Goal: Contribute content: Add original content to the website for others to see

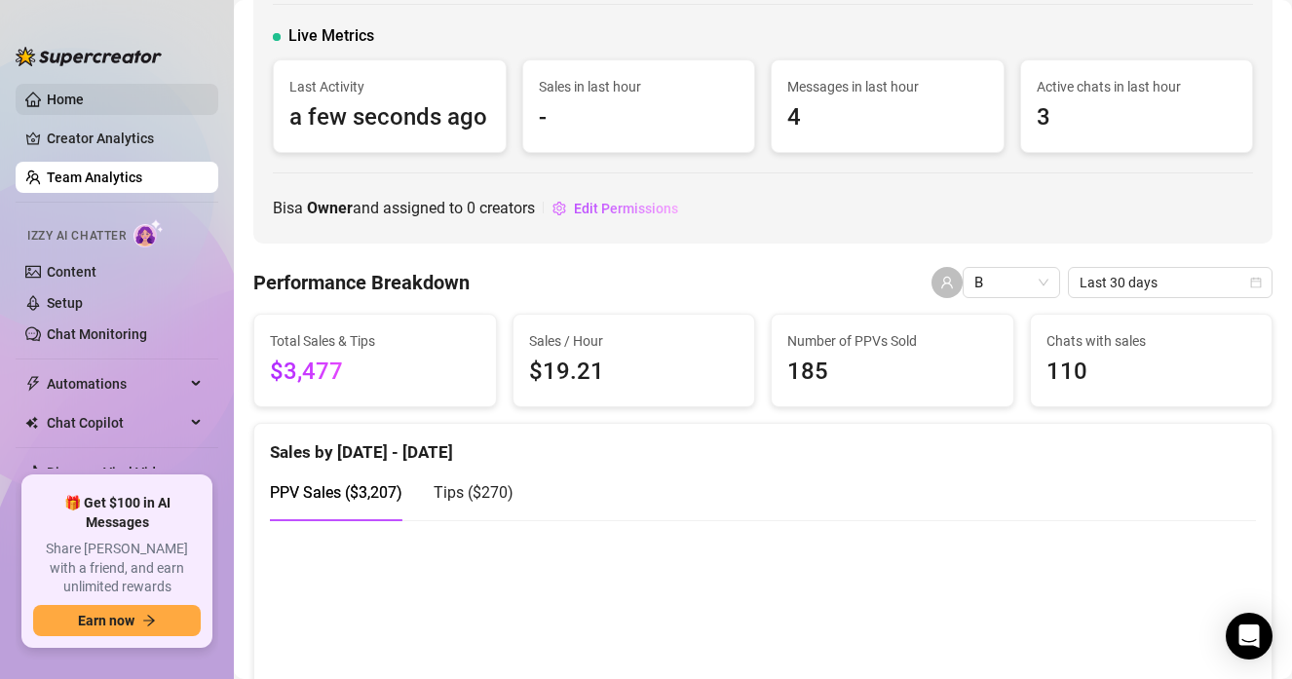
click at [84, 107] on link "Home" at bounding box center [65, 100] width 37 height 16
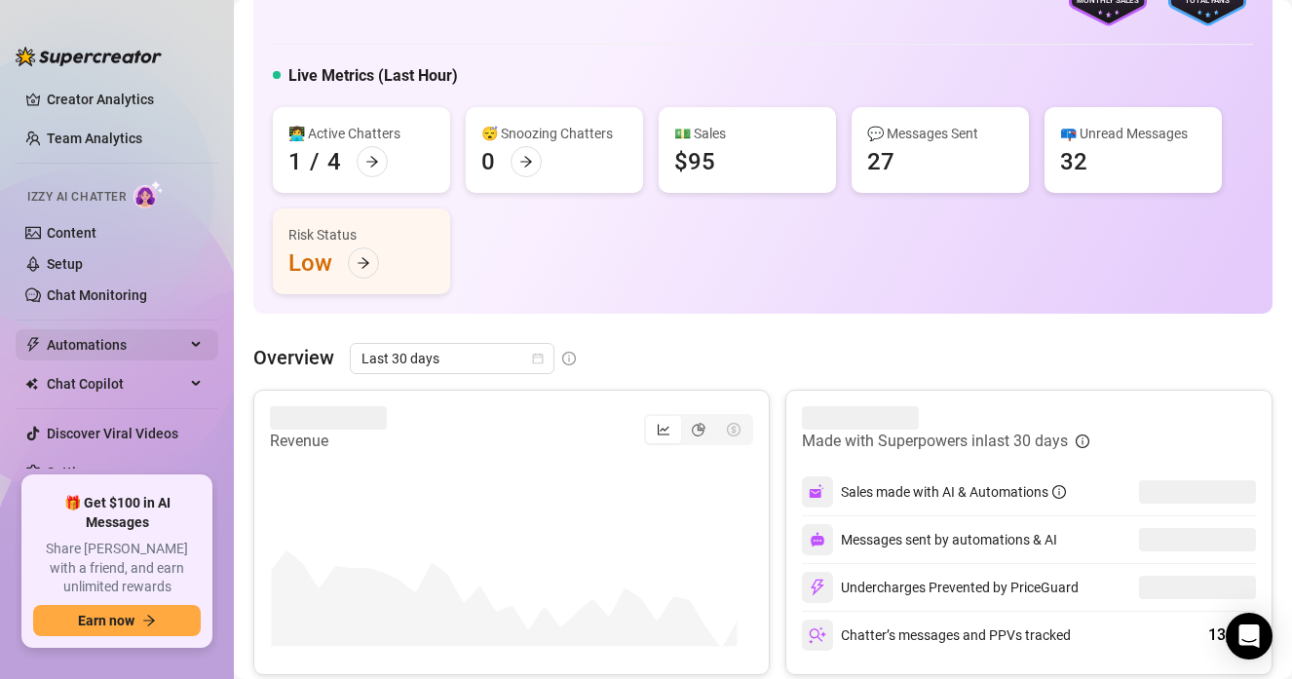
scroll to position [48, 0]
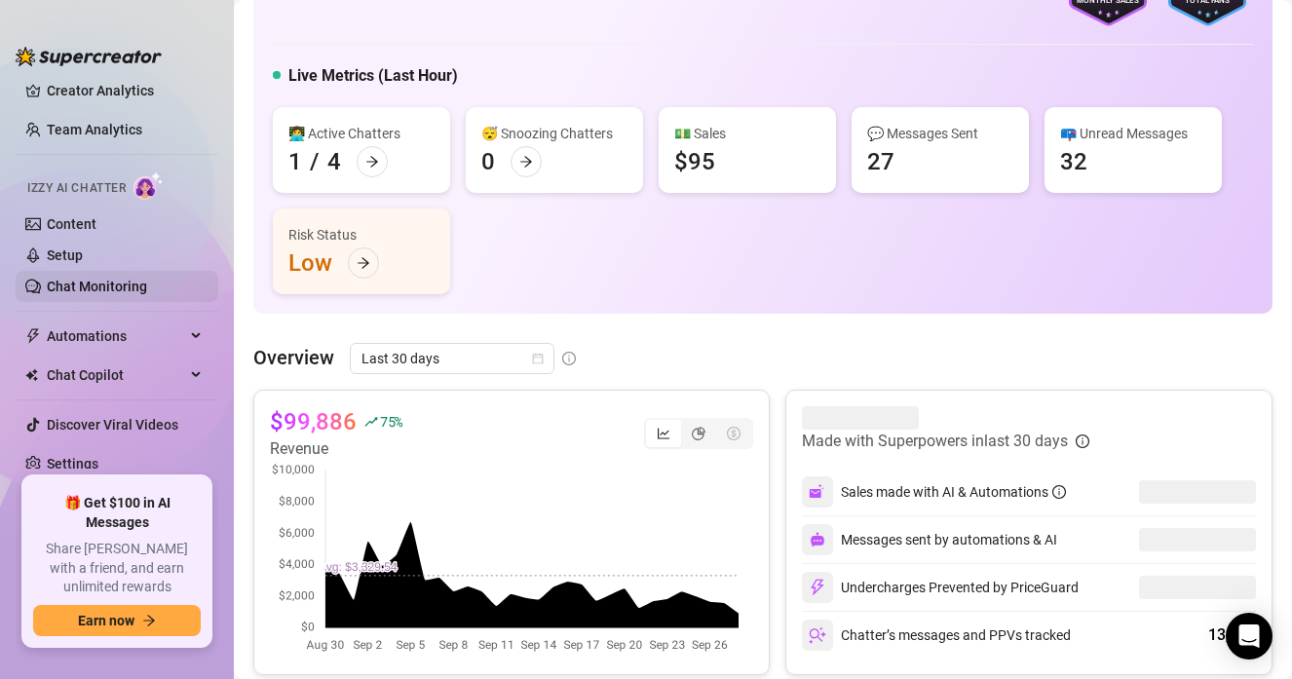
click at [107, 294] on link "Chat Monitoring" at bounding box center [97, 287] width 100 height 16
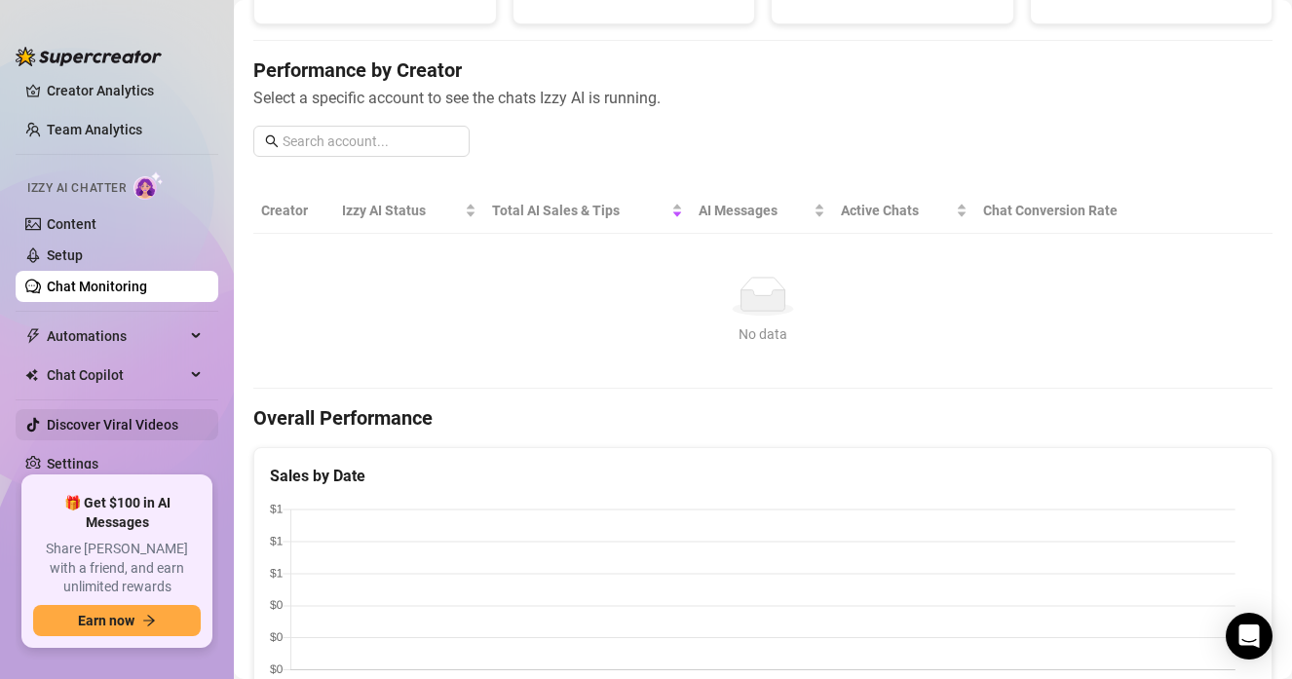
scroll to position [239, 0]
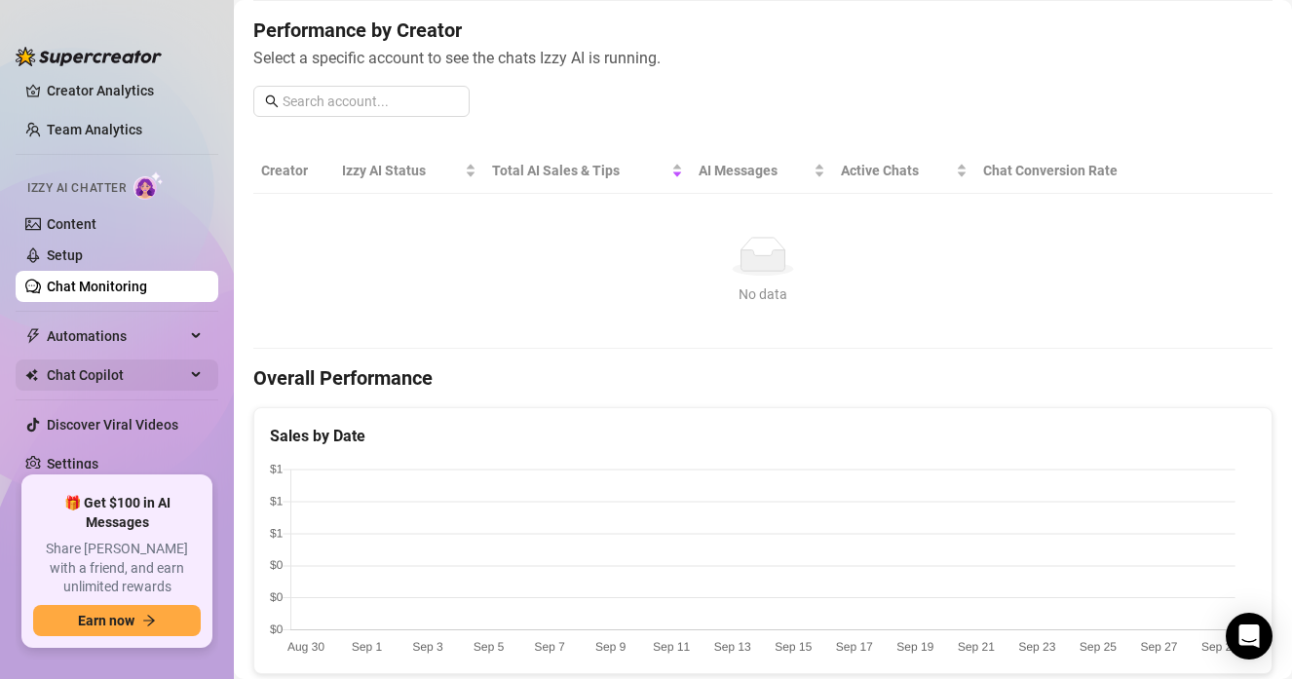
click at [113, 378] on span "Chat Copilot" at bounding box center [116, 374] width 138 height 31
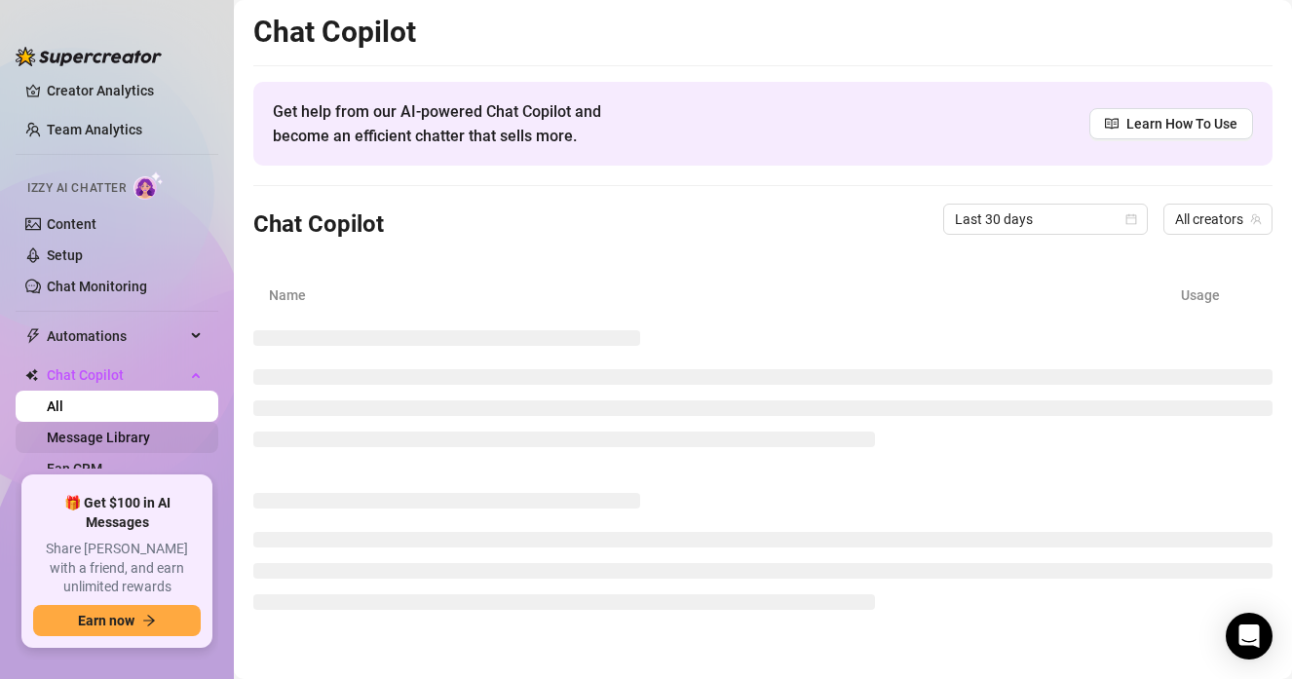
click at [119, 434] on link "Message Library" at bounding box center [98, 438] width 103 height 16
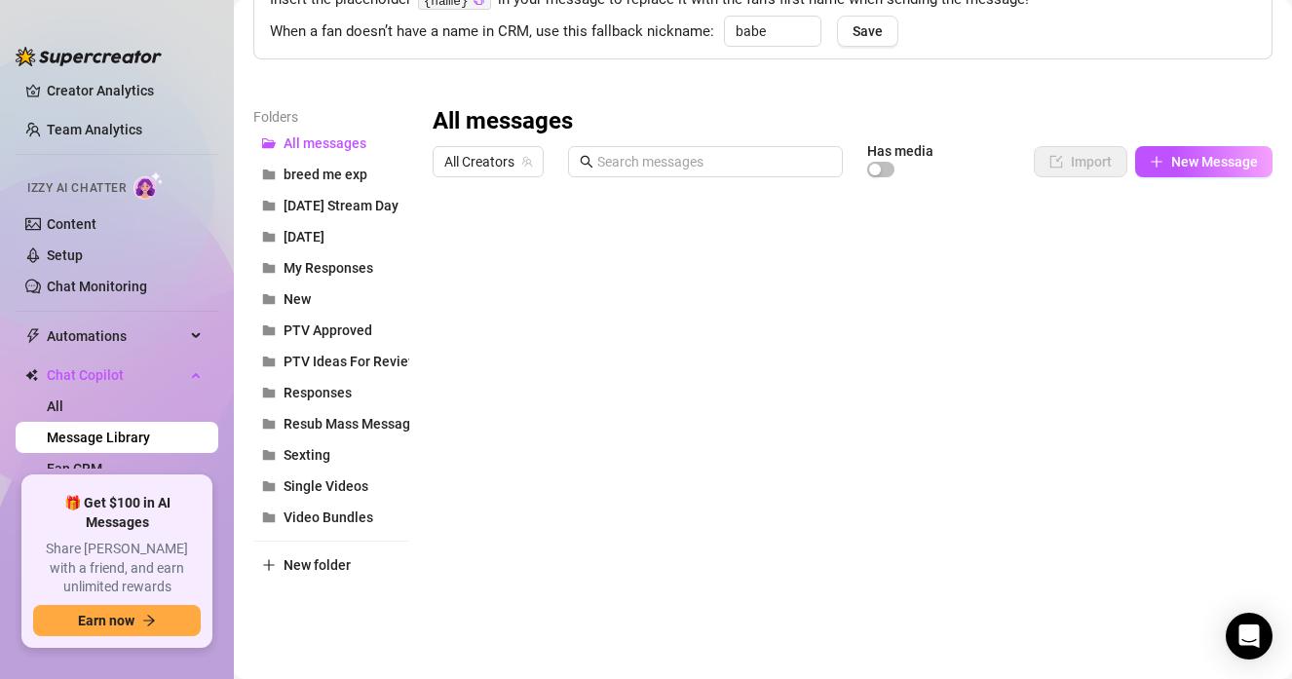
scroll to position [36, 0]
click at [1229, 158] on span "New Message" at bounding box center [1214, 162] width 87 height 16
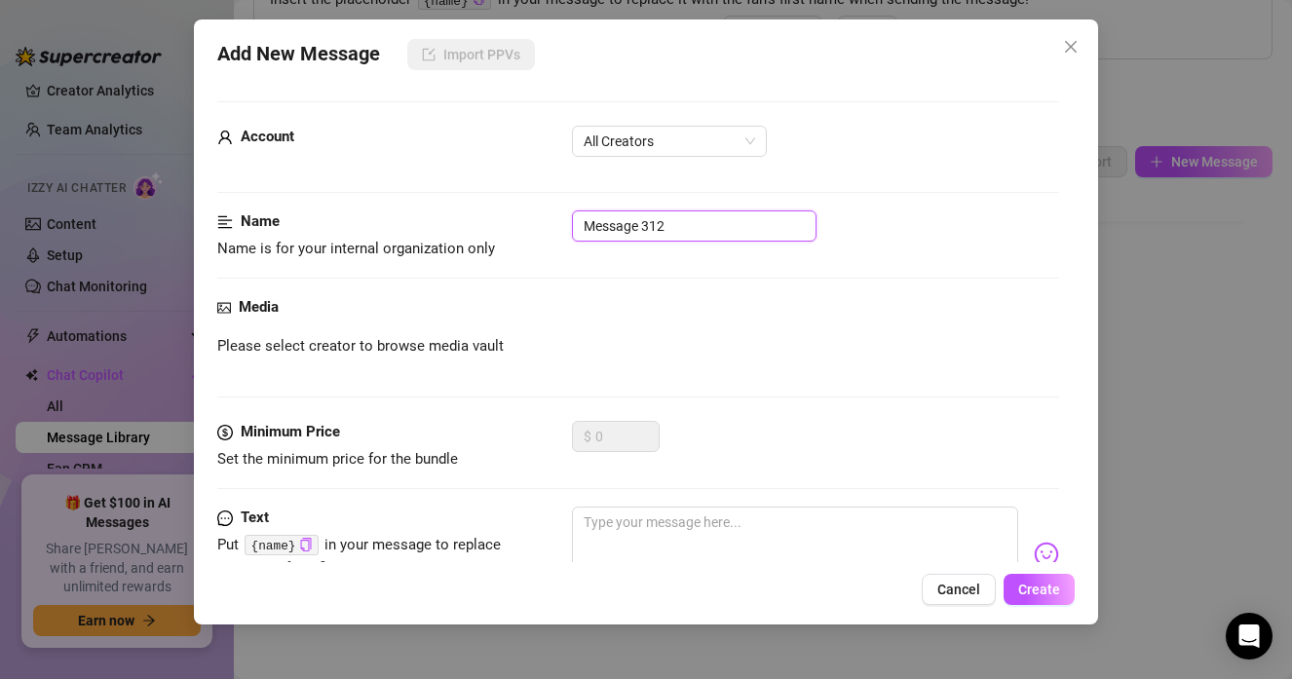
drag, startPoint x: 685, startPoint y: 221, endPoint x: 427, endPoint y: 200, distance: 259.0
click at [427, 200] on form "Account All Creators Name Name is for your internal organization only Message 3…" at bounding box center [638, 411] width 842 height 621
type input "c"
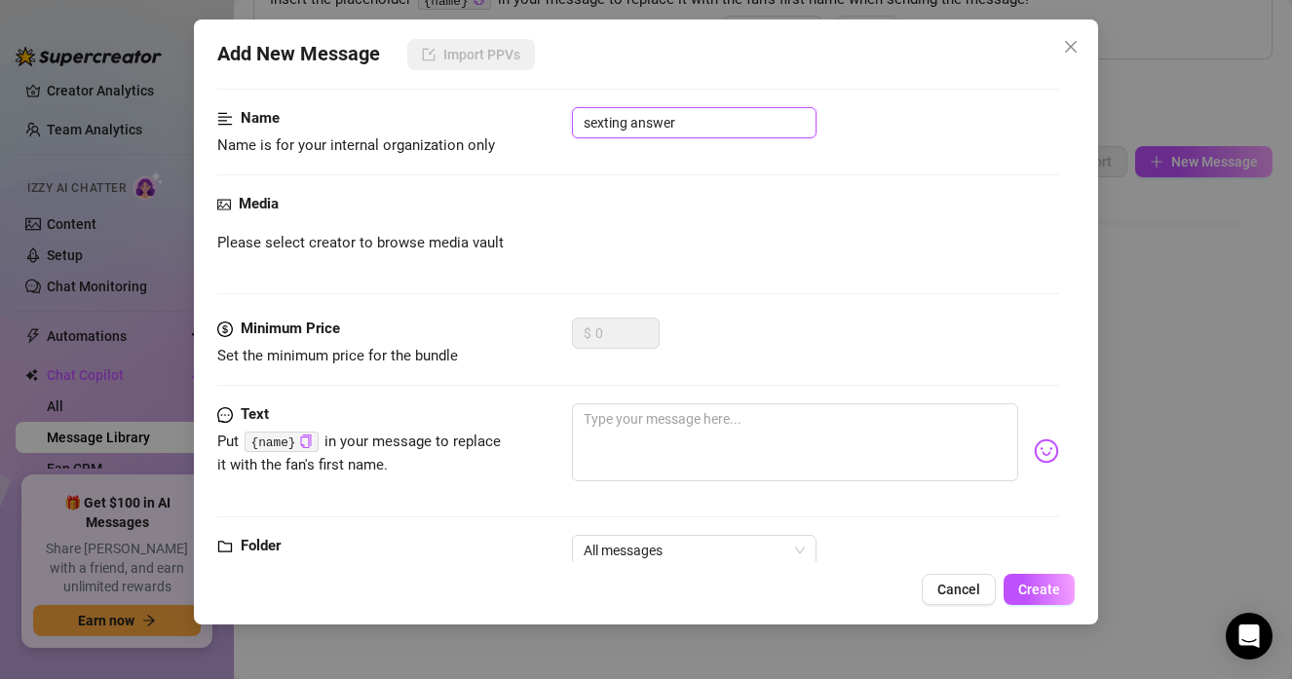
scroll to position [136, 0]
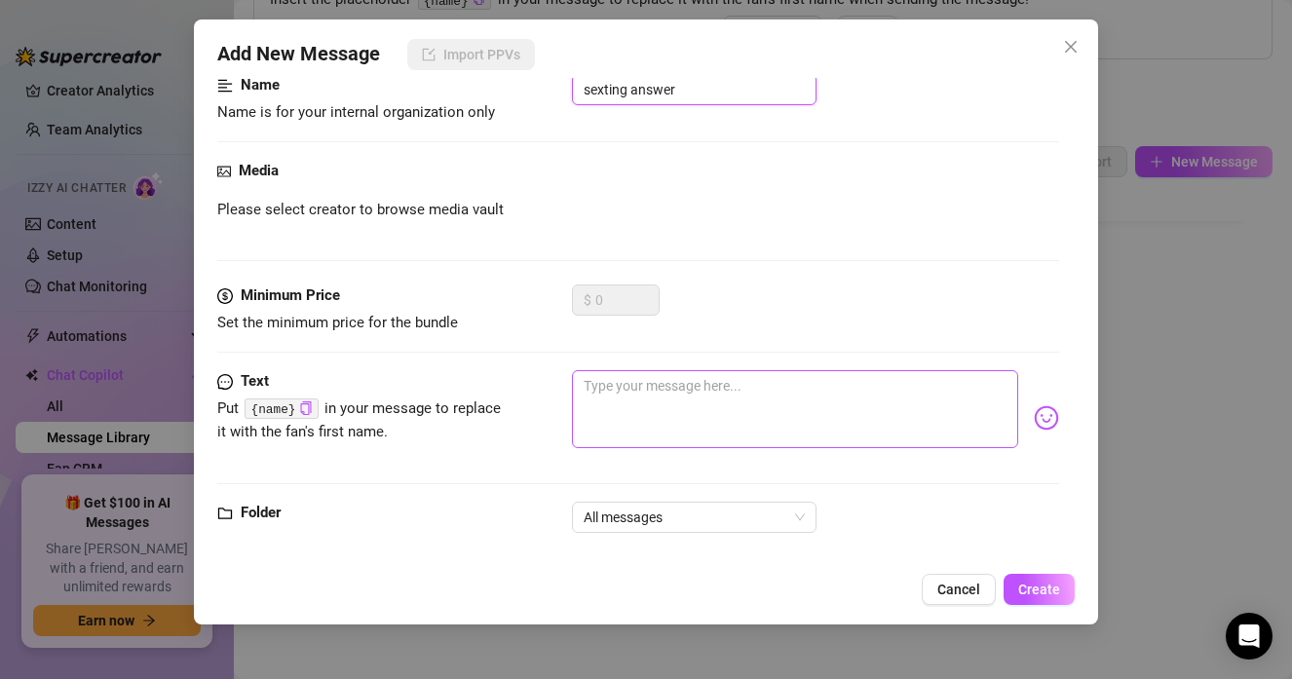
type input "sexting answer"
click at [682, 418] on textarea at bounding box center [795, 409] width 446 height 78
paste textarea "yes, but im not gonna take custom requests during it. i like being in the momen…"
type textarea "yes, but im not gonna take custom requests during it. i like being in the momen…"
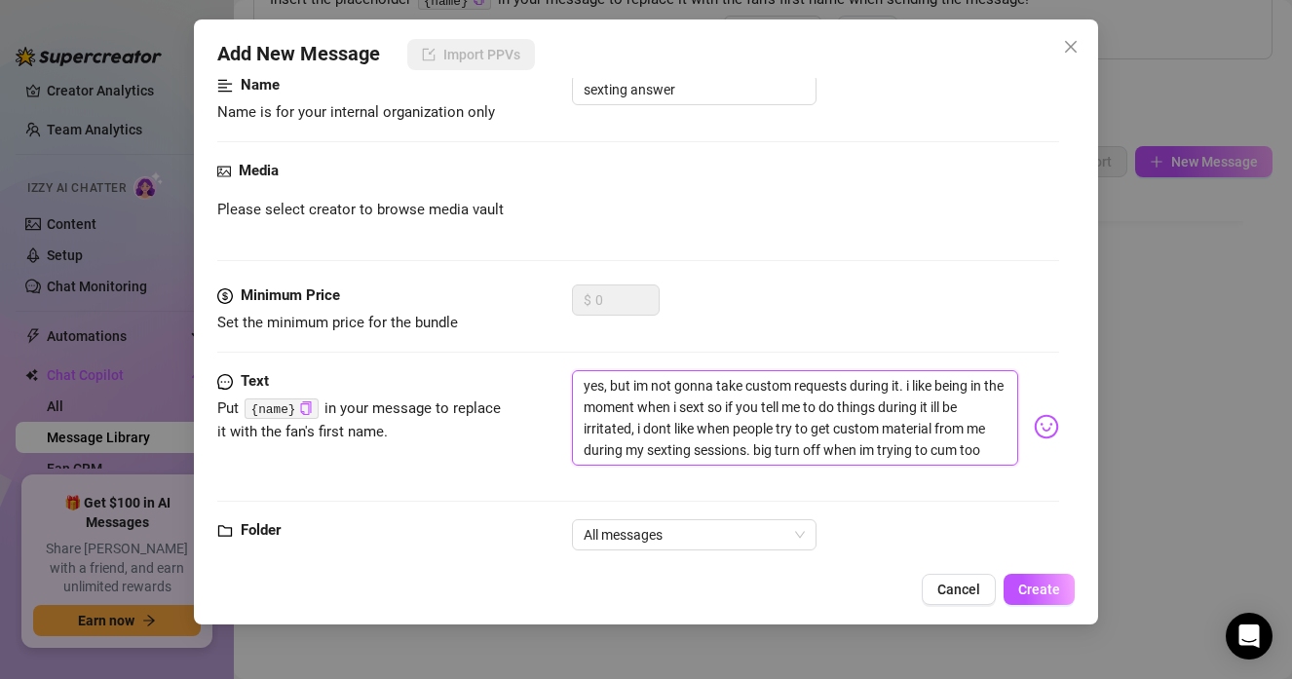
scroll to position [0, 0]
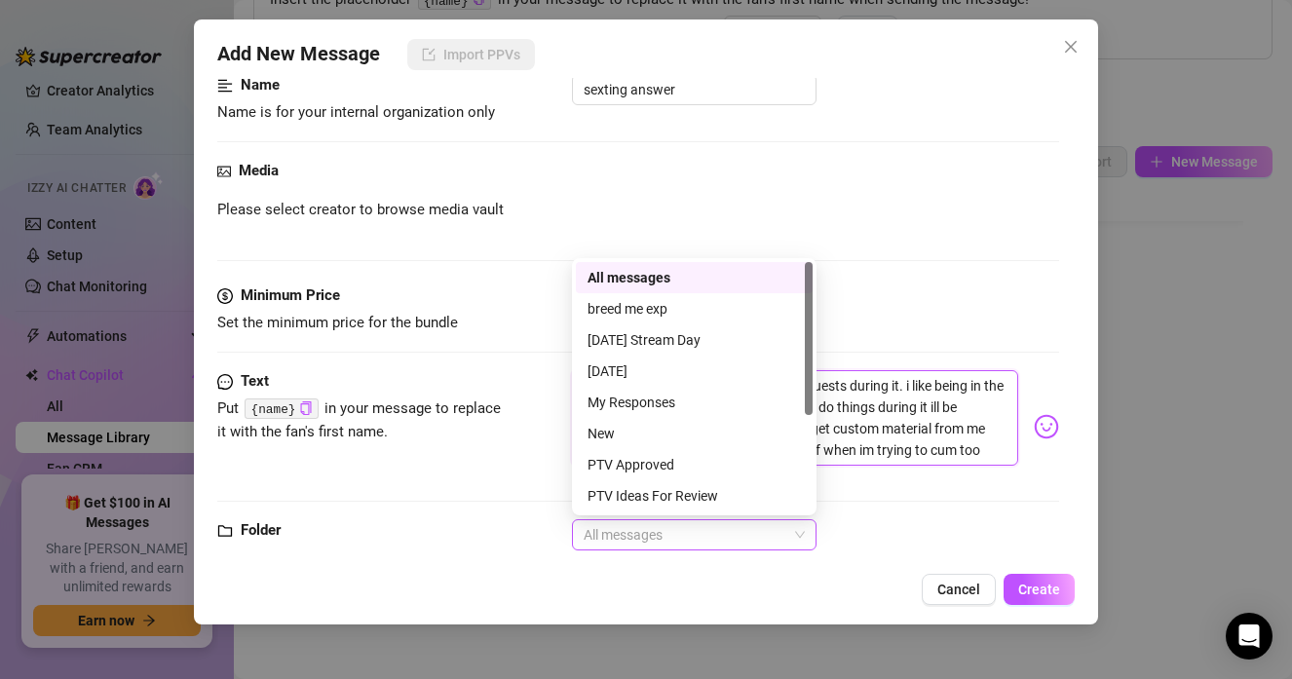
click at [706, 530] on span "All messages" at bounding box center [693, 534] width 221 height 29
type textarea "yes, but im not gonna take custom requests during it. i like being in the momen…"
click at [639, 401] on div "My Responses" at bounding box center [693, 402] width 213 height 21
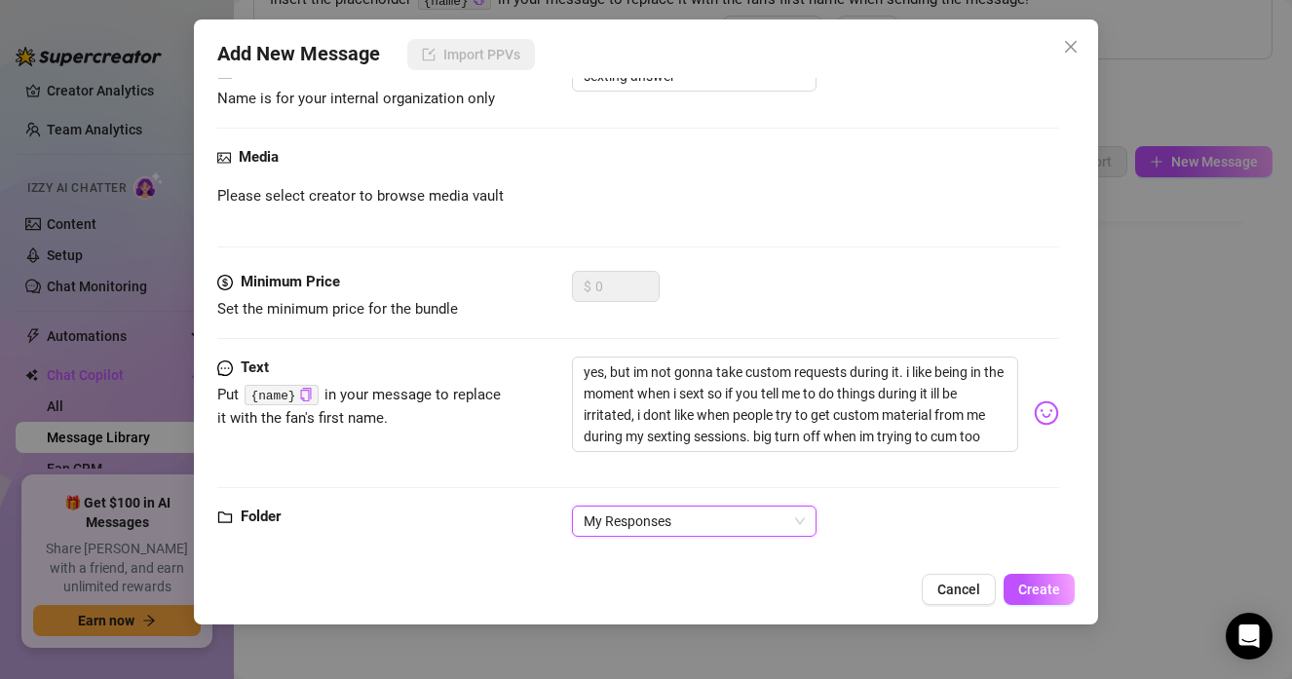
scroll to position [178, 0]
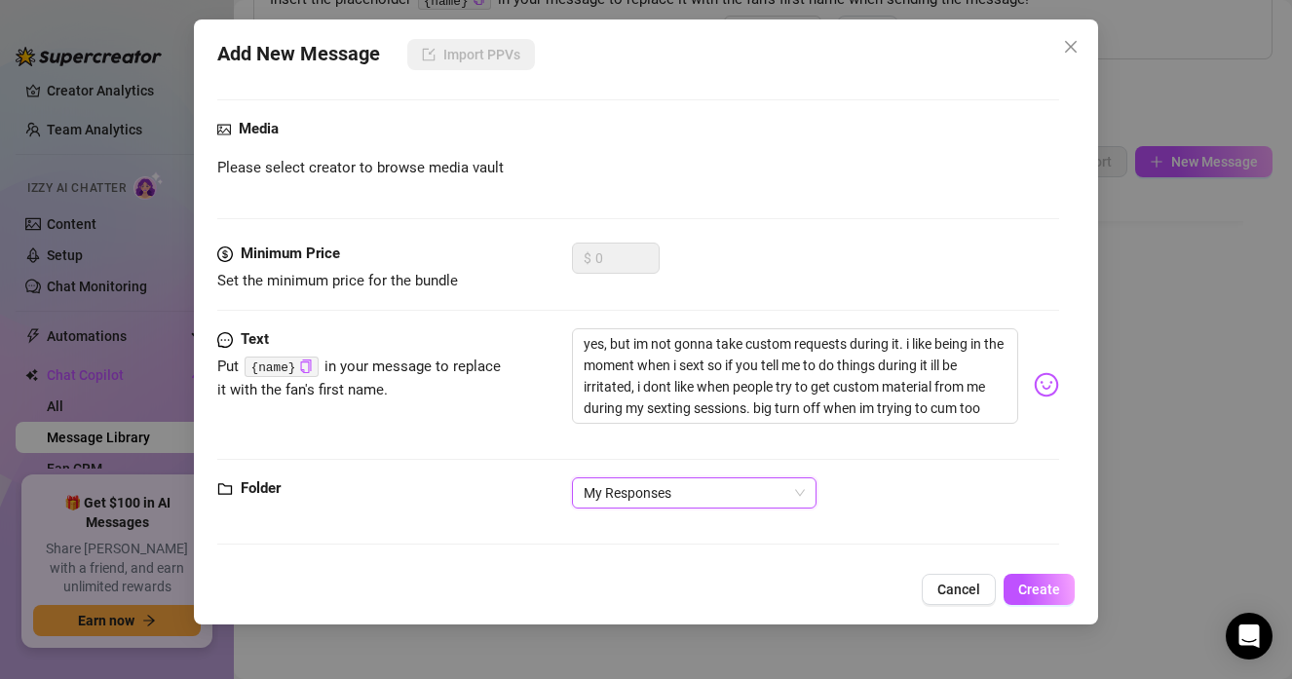
click at [773, 494] on span "My Responses" at bounding box center [693, 492] width 221 height 29
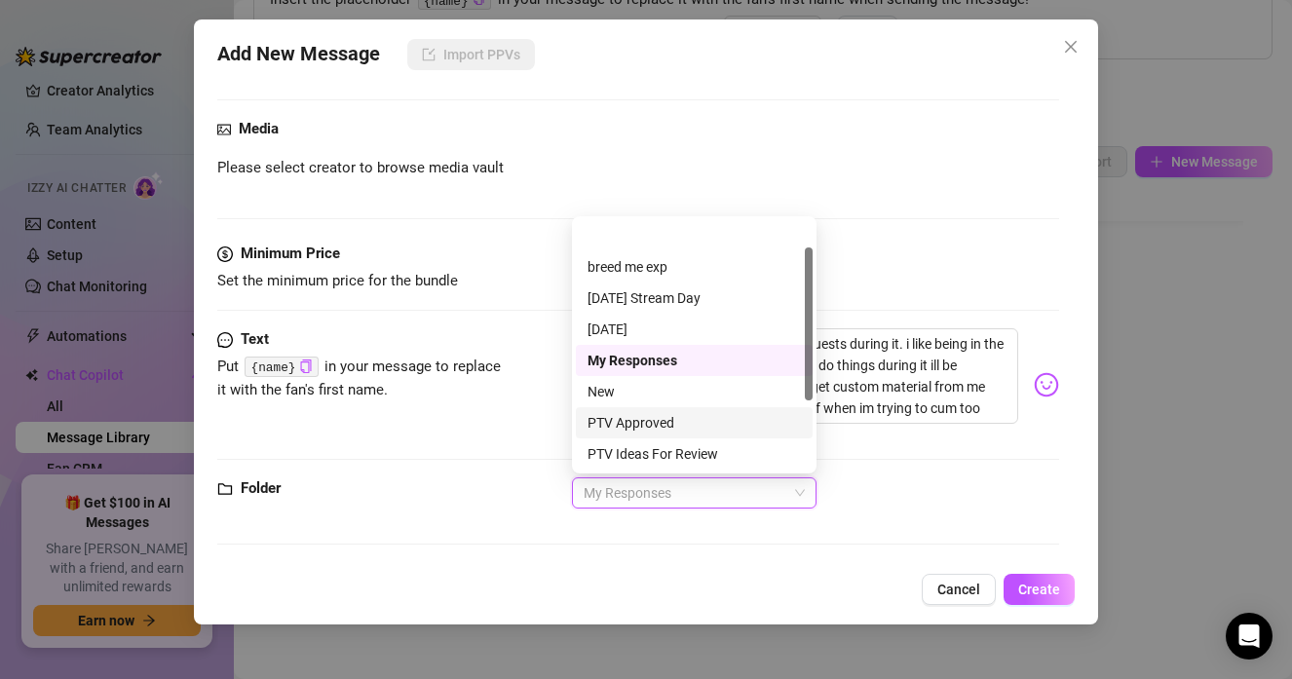
scroll to position [154, 0]
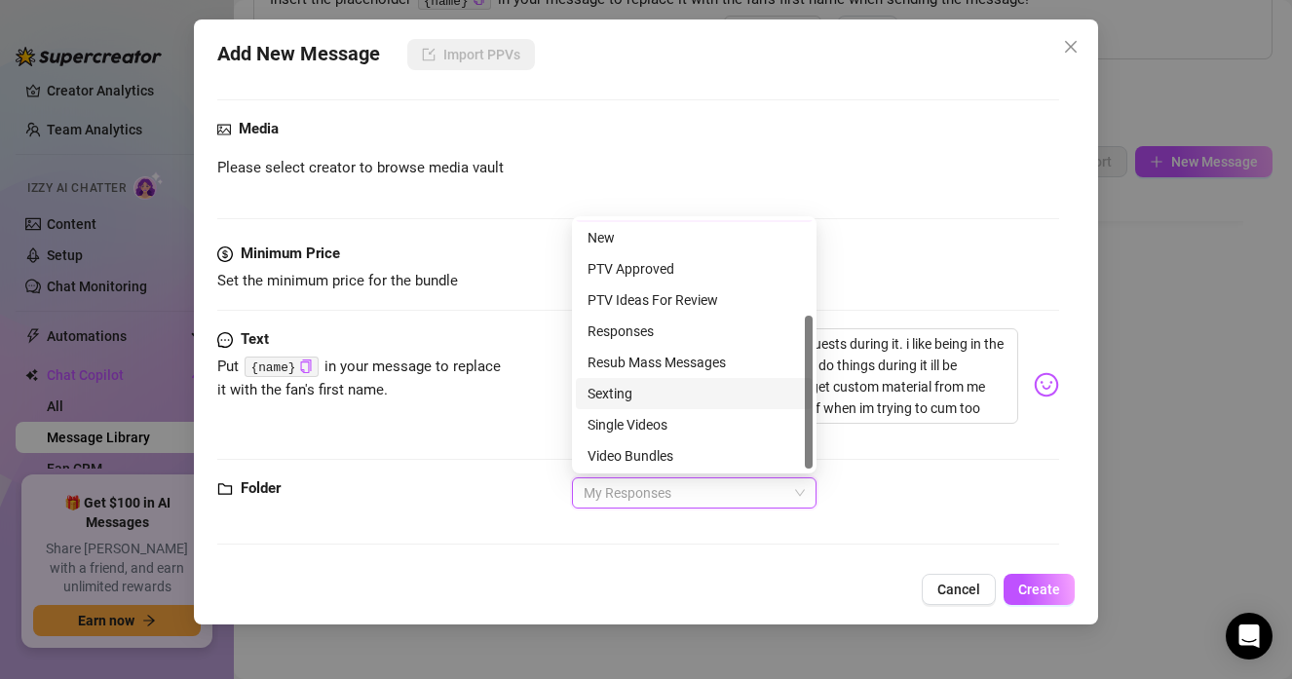
click at [676, 398] on div "Sexting" at bounding box center [693, 393] width 213 height 21
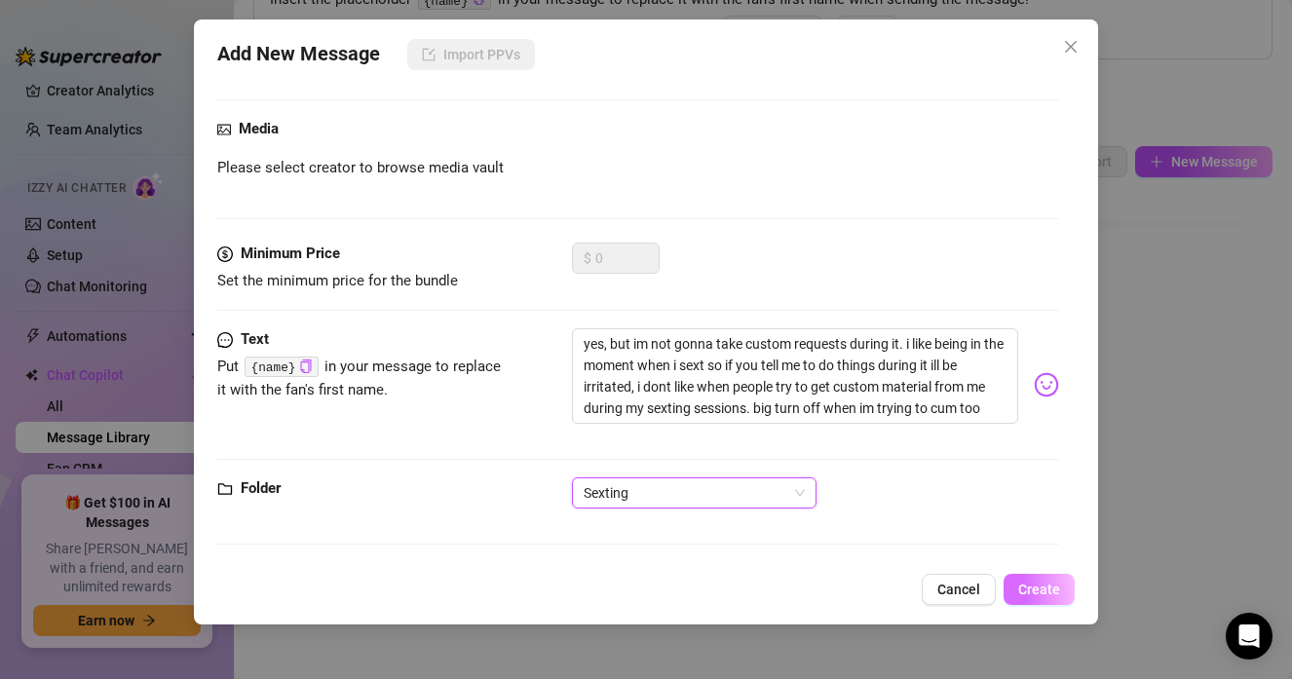
click at [1026, 599] on button "Create" at bounding box center [1038, 589] width 71 height 31
